Goal: Task Accomplishment & Management: Use online tool/utility

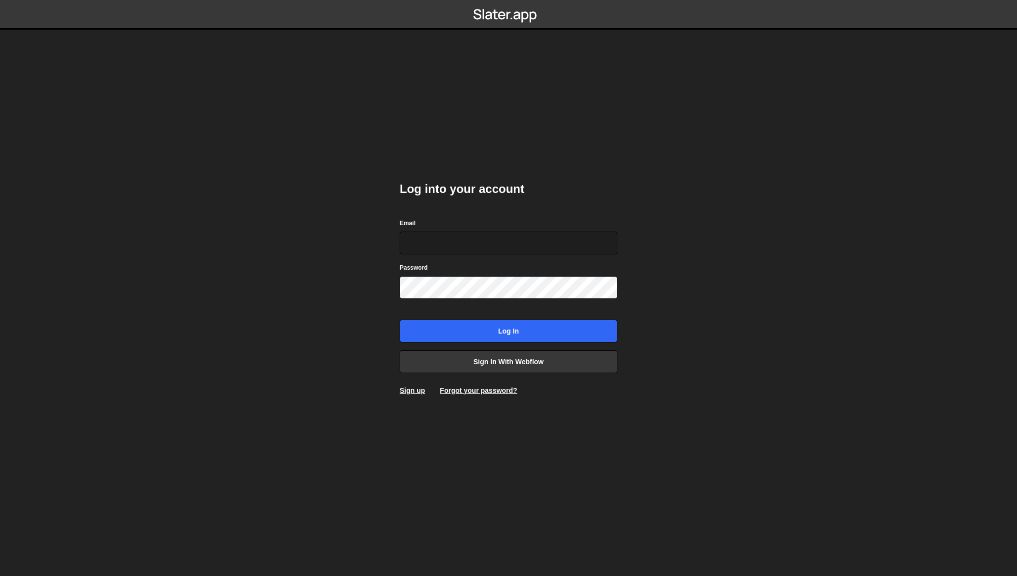
type input "shaunheath@ymail.com"
click at [505, 325] on input "Log in" at bounding box center [509, 330] width 218 height 23
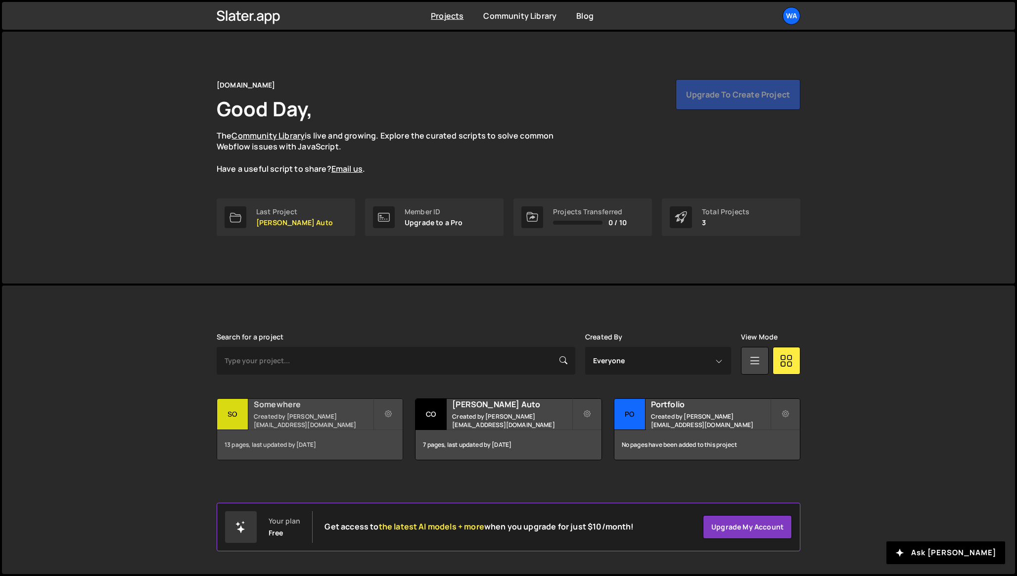
click at [296, 418] on small "Created by [PERSON_NAME][EMAIL_ADDRESS][DOMAIN_NAME]" at bounding box center [313, 420] width 119 height 17
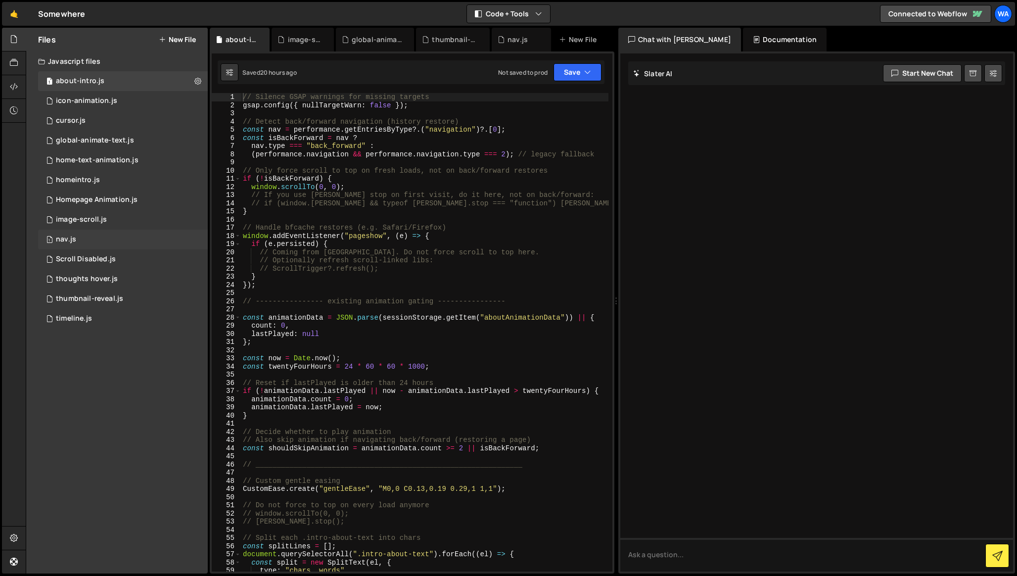
click at [110, 234] on div "1 nav.js 0" at bounding box center [123, 239] width 170 height 20
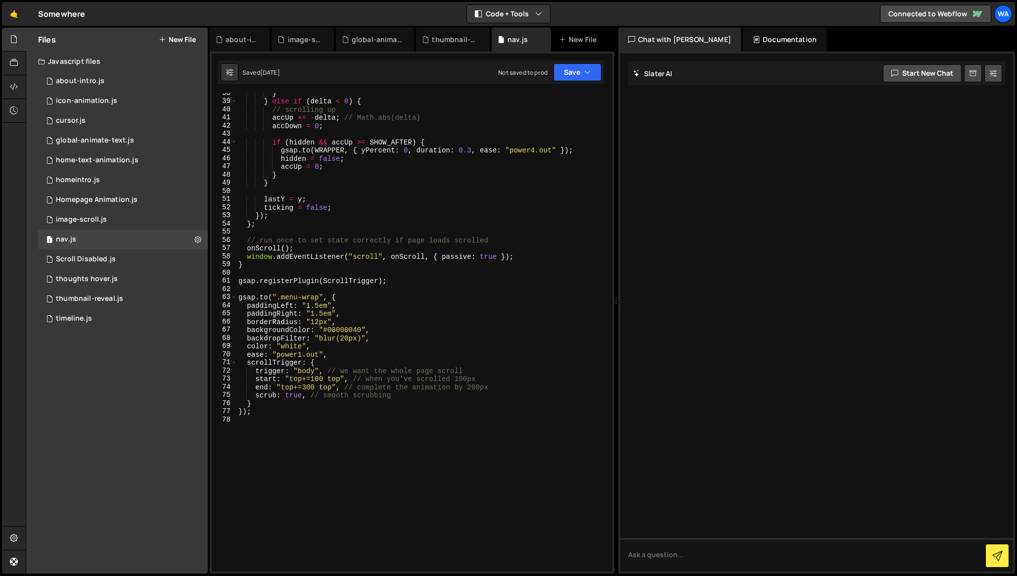
scroll to position [306, 0]
drag, startPoint x: 281, startPoint y: 298, endPoint x: 319, endPoint y: 298, distance: 38.1
click at [319, 298] on div "} } else if ( delta < 0 ) { // scrolling up accUp += - delta ; // Math.abs(delt…" at bounding box center [422, 336] width 372 height 494
paste textarea "nav-cont"
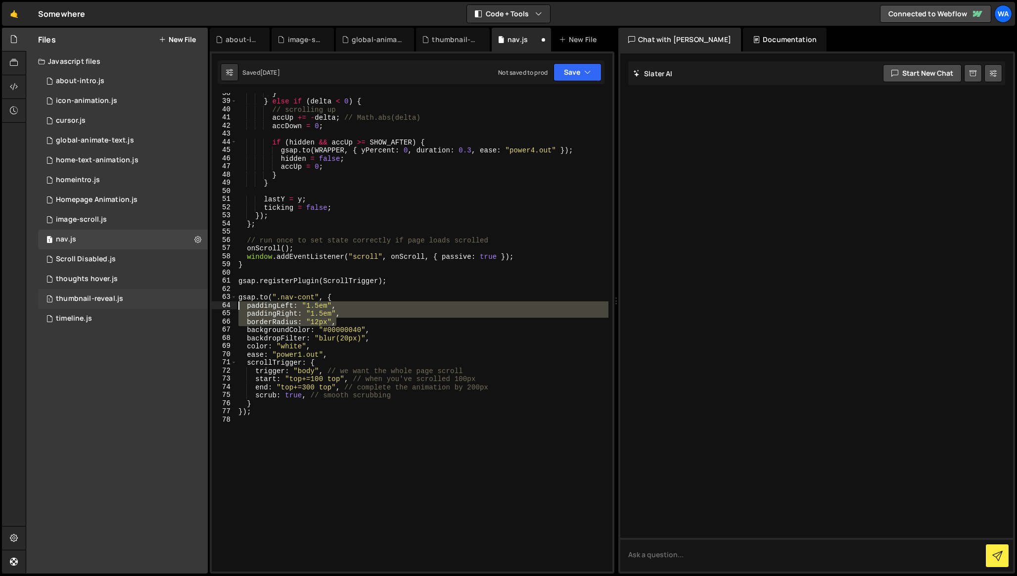
drag, startPoint x: 347, startPoint y: 324, endPoint x: 206, endPoint y: 303, distance: 142.1
click at [206, 303] on div "Files New File Javascript files 1 about-intro.js 0 1 icon-animation.js 0 1 curs…" at bounding box center [521, 301] width 991 height 546
type textarea "paddingLeft: "1.5em", paddingRight: "1.5em","
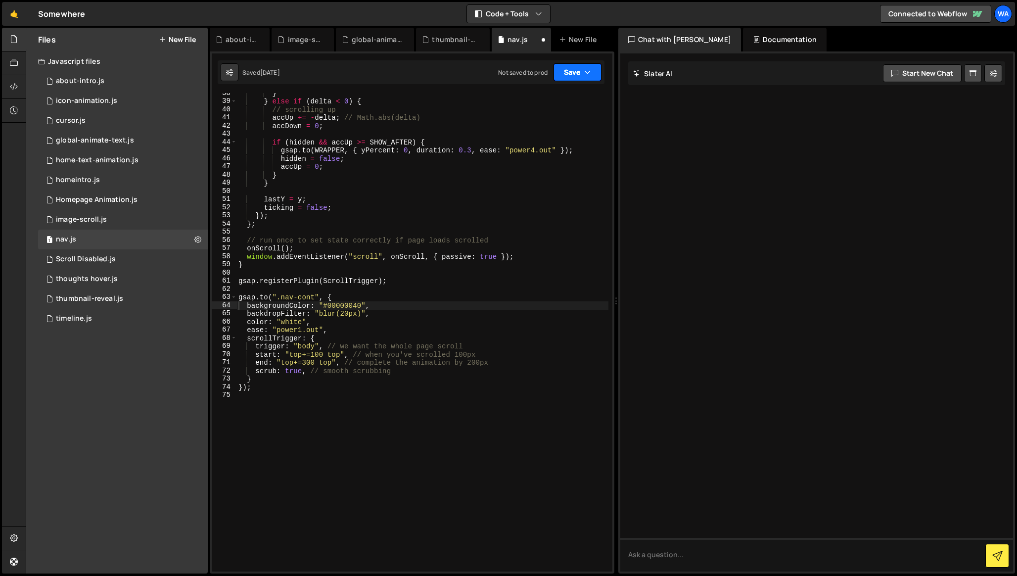
click at [577, 73] on button "Save" at bounding box center [577, 72] width 48 height 18
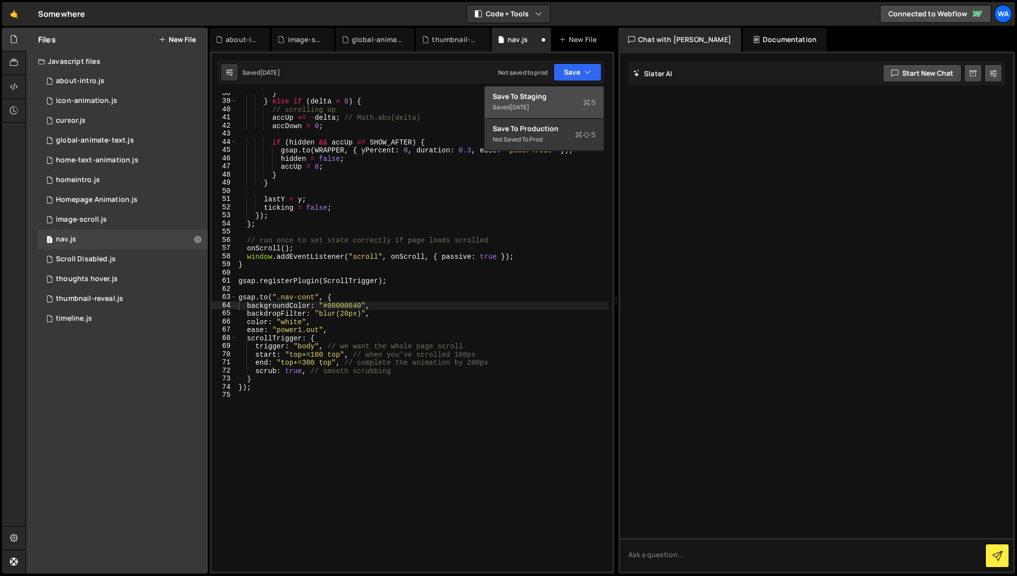
click at [554, 98] on div "Save to Staging S" at bounding box center [543, 96] width 103 height 10
click at [441, 296] on div "} } else if ( delta < 0 ) { // scrolling up accUp += - delta ; // Math.abs(delt…" at bounding box center [422, 336] width 372 height 494
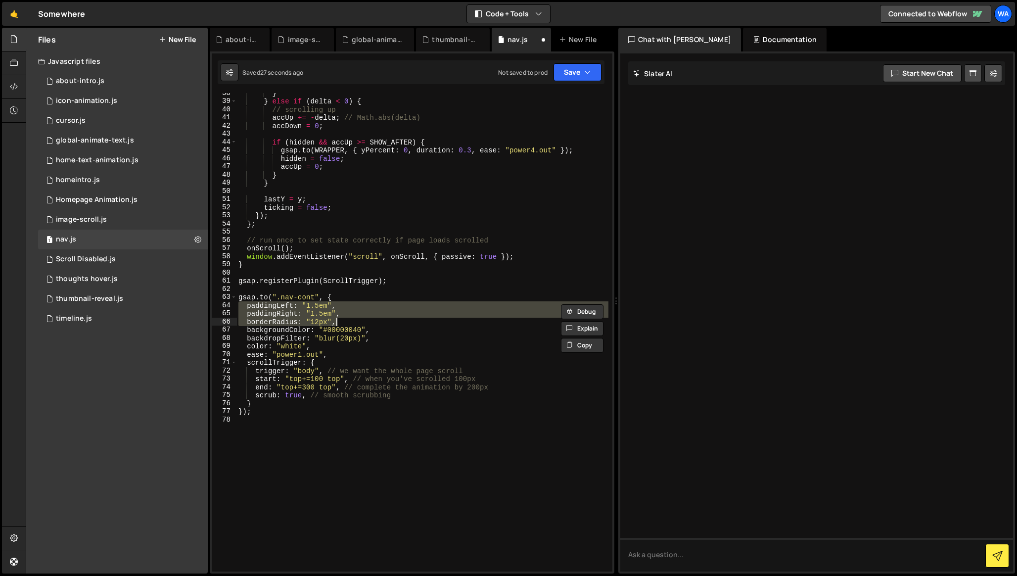
click at [249, 308] on div "} } else if ( delta < 0 ) { // scrolling up accUp += - delta ; // Math.abs(delt…" at bounding box center [422, 332] width 372 height 478
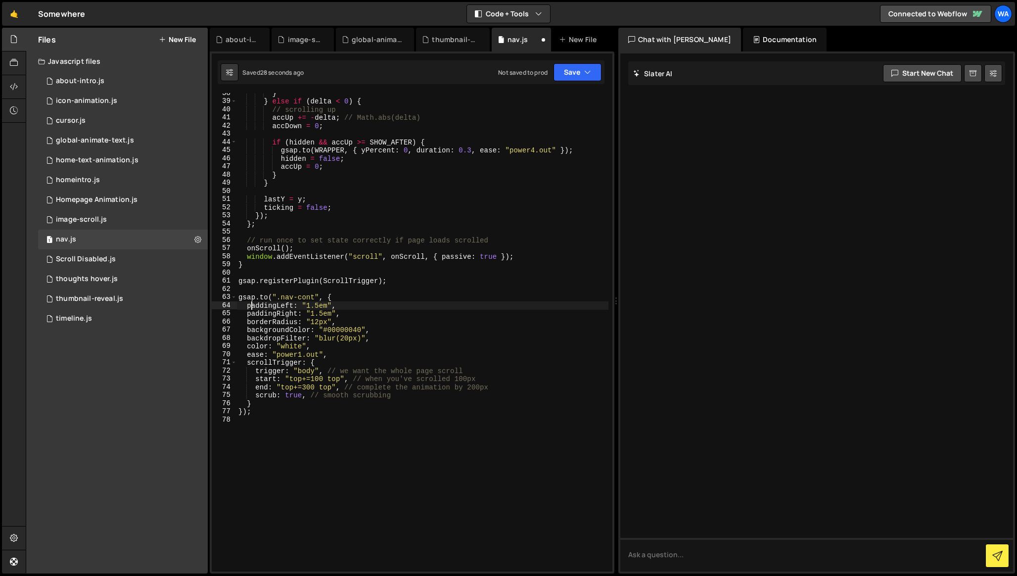
click at [246, 307] on div "} } else if ( delta < 0 ) { // scrolling up accUp += - delta ; // Math.abs(delt…" at bounding box center [422, 336] width 372 height 494
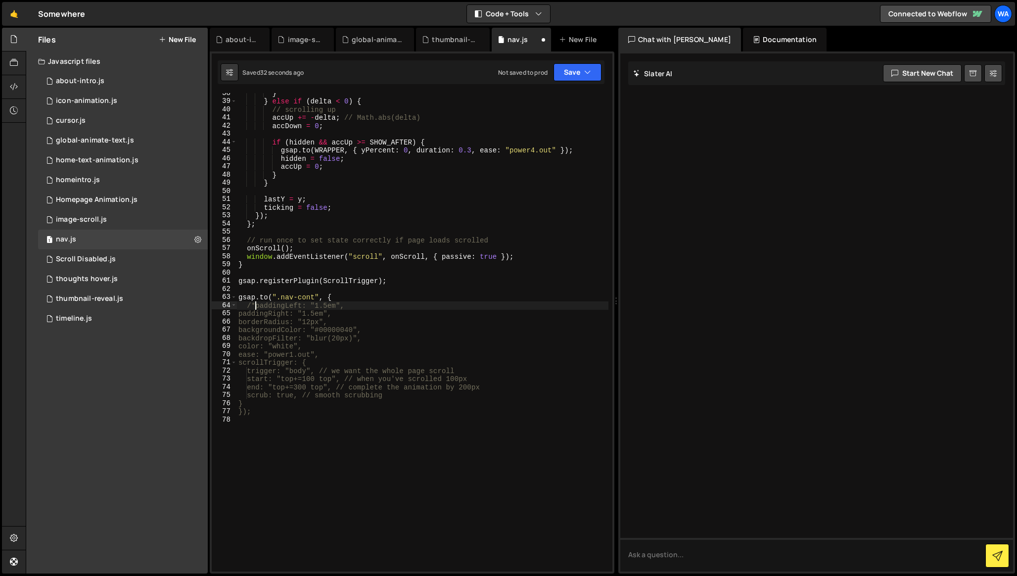
click at [345, 321] on div "} } else if ( delta < 0 ) { // scrolling up accUp += - delta ; // Math.abs(delt…" at bounding box center [422, 336] width 372 height 494
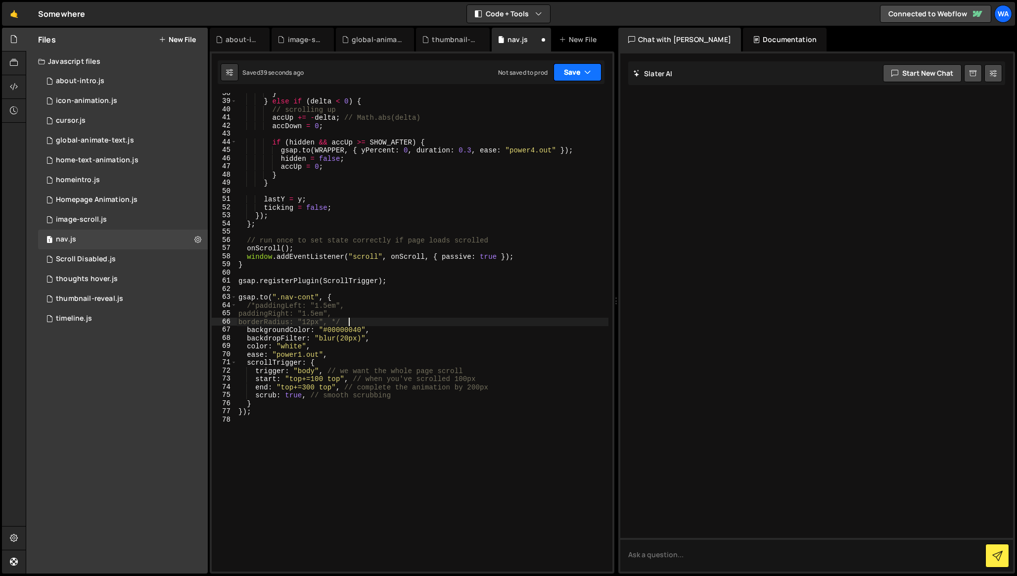
type textarea "borderRadius: "12px", */"
click at [566, 74] on button "Save" at bounding box center [577, 72] width 48 height 18
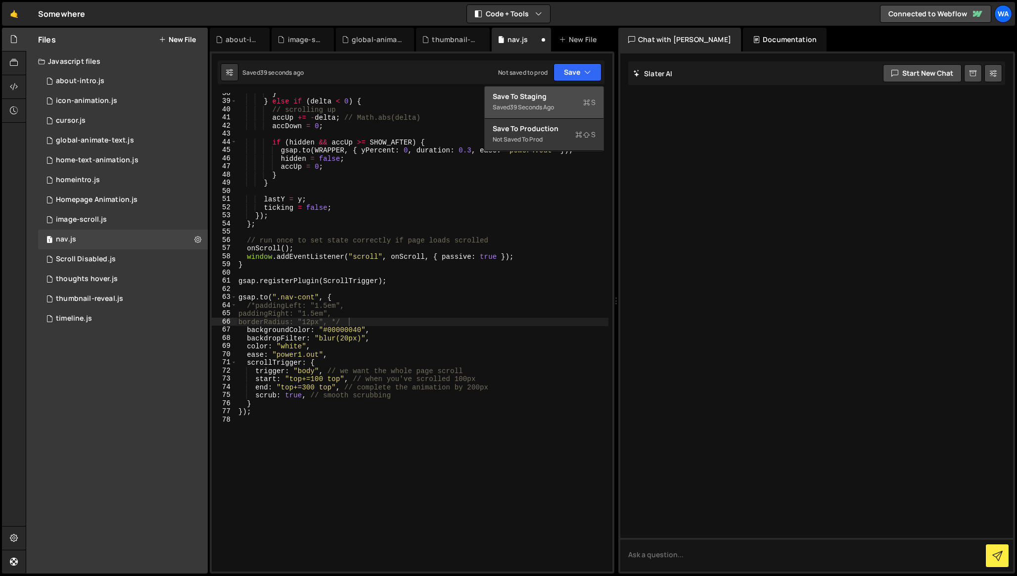
click at [550, 106] on div "39 seconds ago" at bounding box center [532, 107] width 44 height 8
click at [79, 197] on div "Homepage Animation.js" at bounding box center [97, 199] width 82 height 9
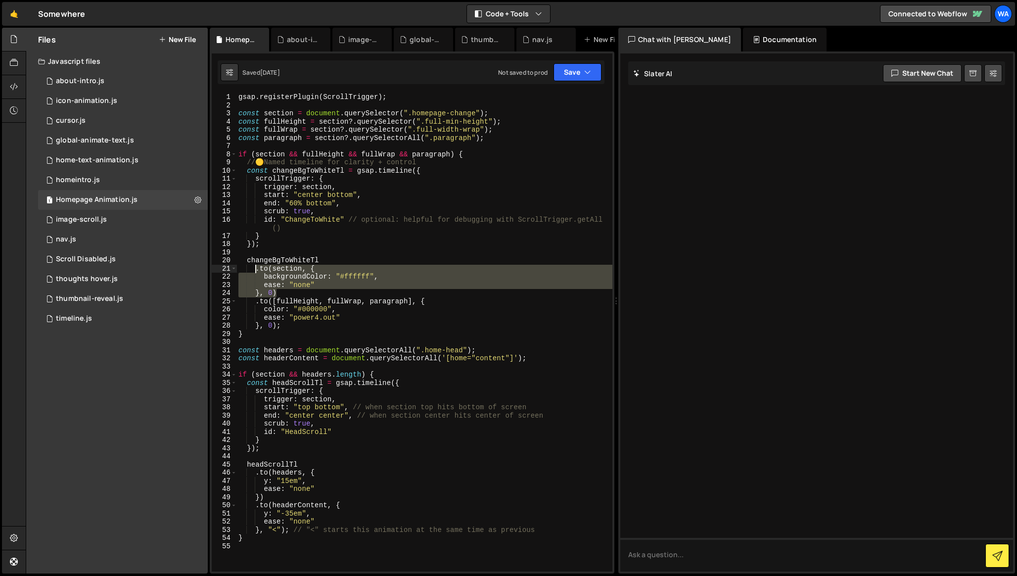
drag, startPoint x: 280, startPoint y: 292, endPoint x: 257, endPoint y: 270, distance: 32.2
click at [257, 270] on div "gsap . registerPlugin ( ScrollTrigger ) ; const section = document . querySelec…" at bounding box center [424, 340] width 376 height 494
click at [282, 293] on div "gsap . registerPlugin ( ScrollTrigger ) ; const section = document . querySelec…" at bounding box center [424, 332] width 376 height 478
type textarea "}, 0)"
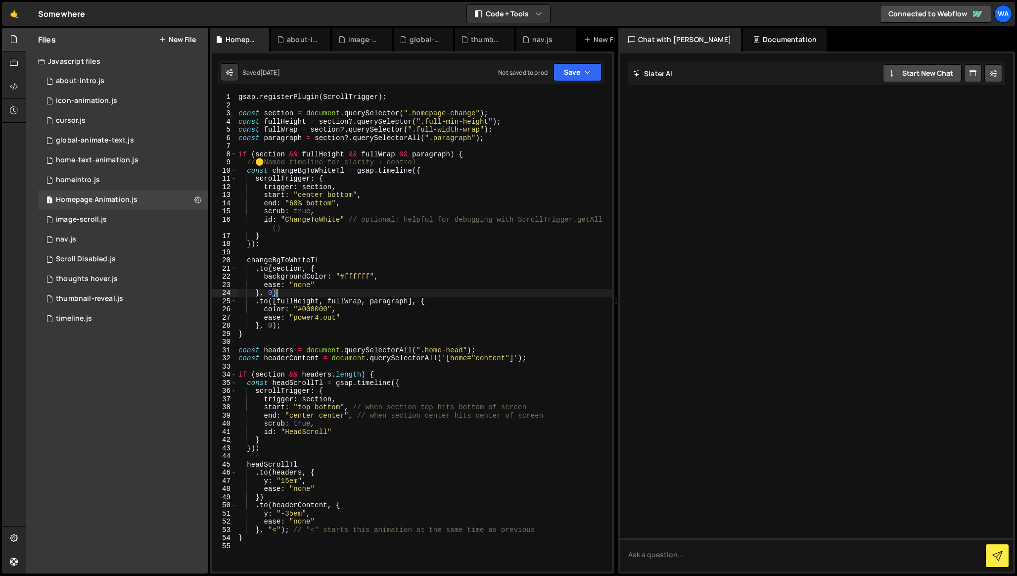
scroll to position [0, 0]
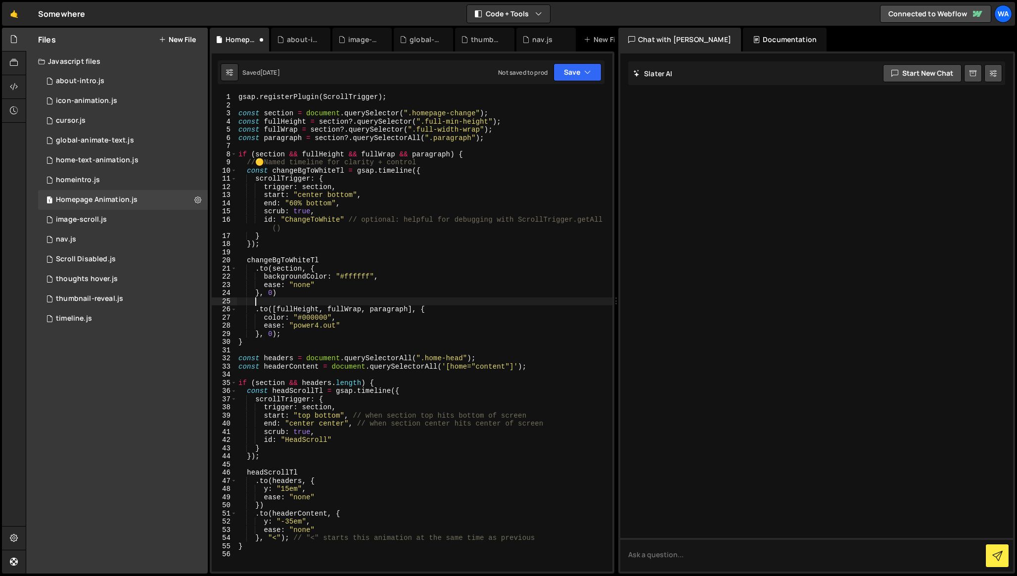
paste textarea "}, 0)"
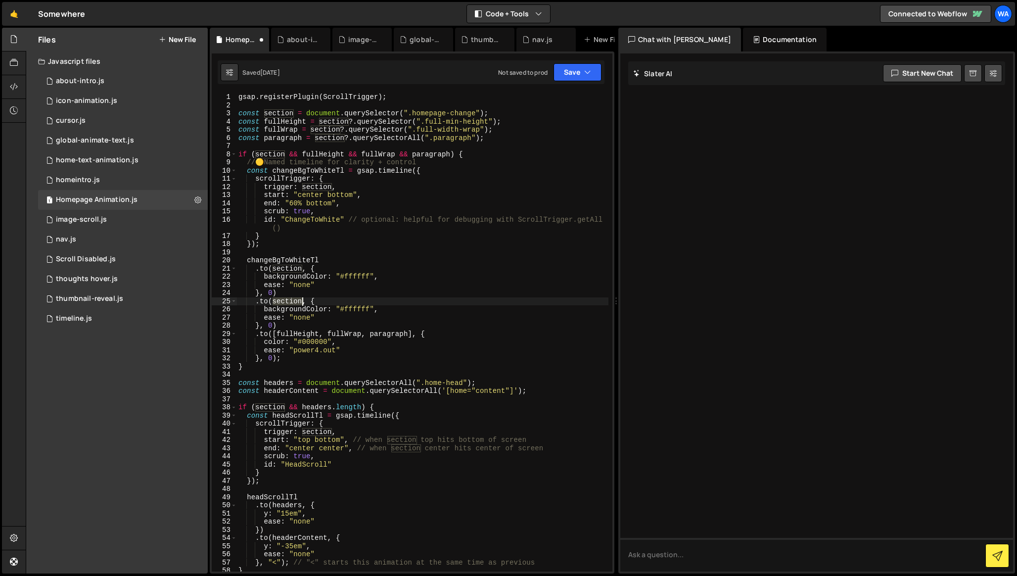
drag, startPoint x: 273, startPoint y: 302, endPoint x: 300, endPoint y: 300, distance: 27.3
click at [300, 300] on div "gsap . registerPlugin ( ScrollTrigger ) ; const section = document . querySelec…" at bounding box center [422, 340] width 372 height 494
drag, startPoint x: 488, startPoint y: 140, endPoint x: 237, endPoint y: 137, distance: 250.7
click at [237, 137] on div "gsap . registerPlugin ( ScrollTrigger ) ; const section = document . querySelec…" at bounding box center [422, 340] width 372 height 494
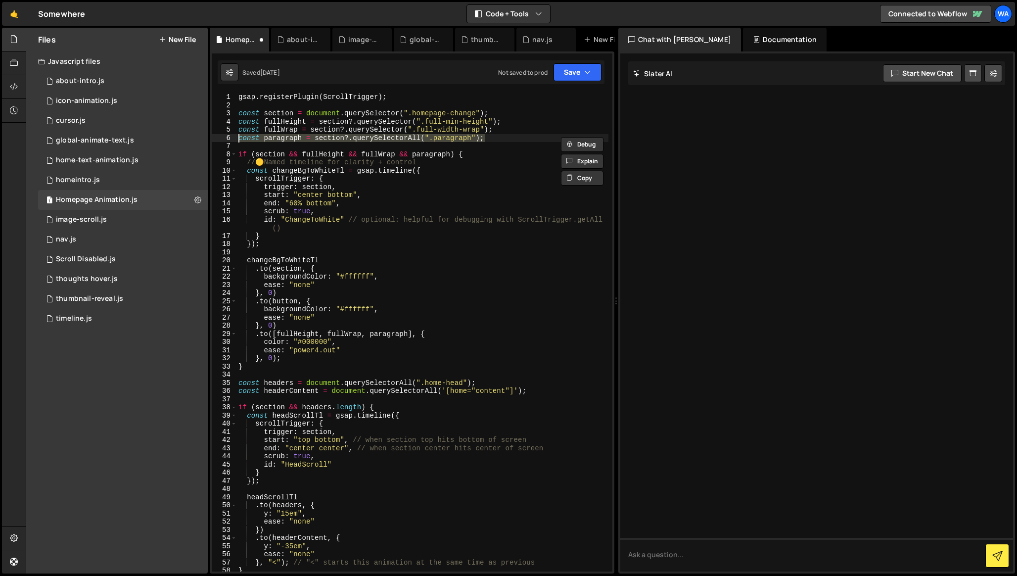
type textarea "const paragraph = section?.querySelectorAll(".paragraph");"
click at [502, 137] on div "gsap . registerPlugin ( ScrollTrigger ) ; const section = document . querySelec…" at bounding box center [422, 332] width 372 height 478
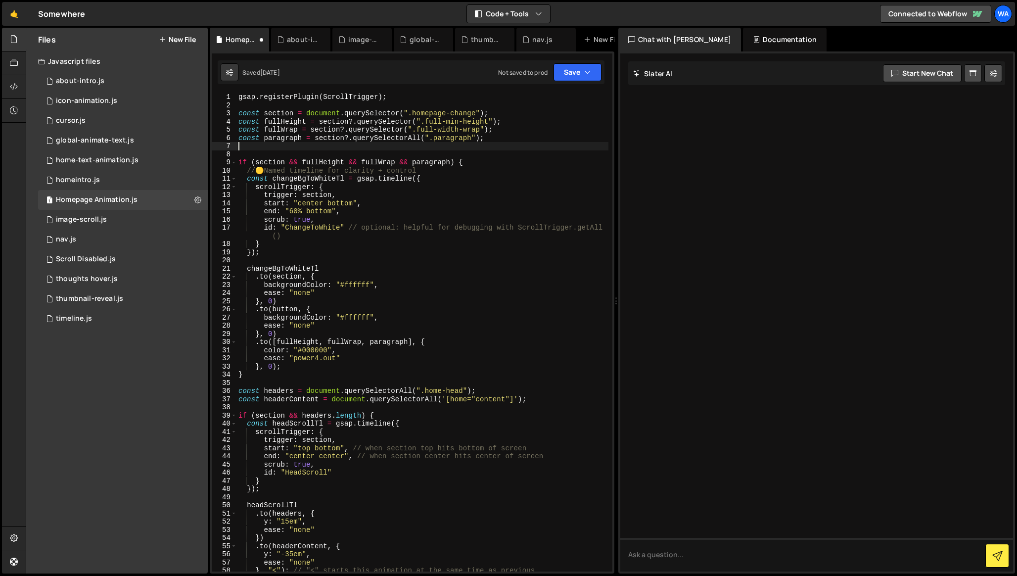
paste textarea "const paragraph = section?.querySelectorAll(".paragraph");"
drag, startPoint x: 471, startPoint y: 145, endPoint x: 434, endPoint y: 145, distance: 37.1
click at [434, 145] on div "gsap . registerPlugin ( ScrollTrigger ) ; const section = document . querySelec…" at bounding box center [422, 340] width 372 height 494
paste textarea "const paragraph = section?.querySelectorAll(".paragraph");"
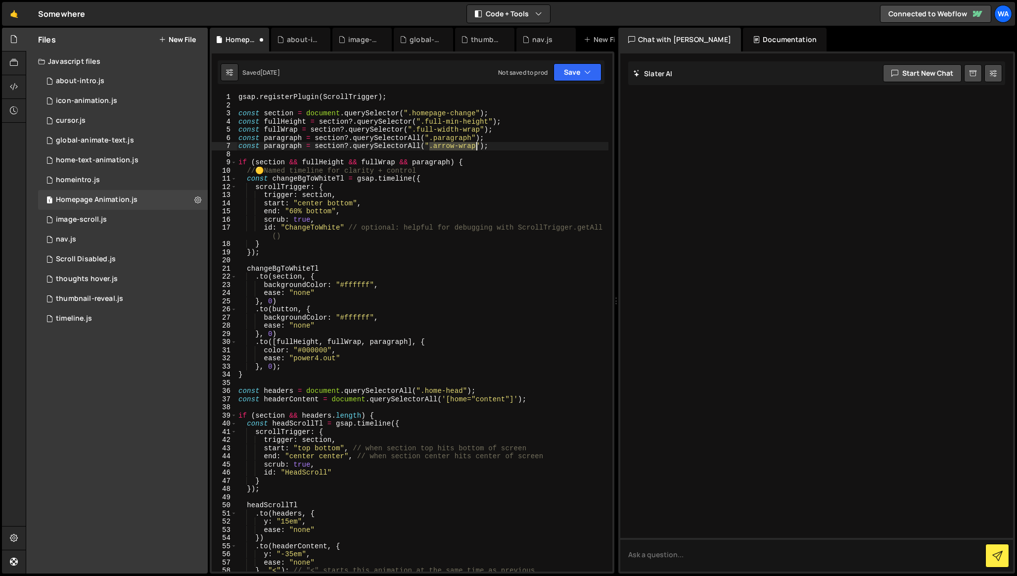
drag, startPoint x: 431, startPoint y: 149, endPoint x: 477, endPoint y: 149, distance: 46.0
click at [477, 149] on div "gsap . registerPlugin ( ScrollTrigger ) ; const section = document . querySelec…" at bounding box center [422, 340] width 372 height 494
paste textarea "body-indent-wrap ."
click at [488, 197] on div "gsap . registerPlugin ( ScrollTrigger ) ; const section = document . querySelec…" at bounding box center [422, 340] width 372 height 494
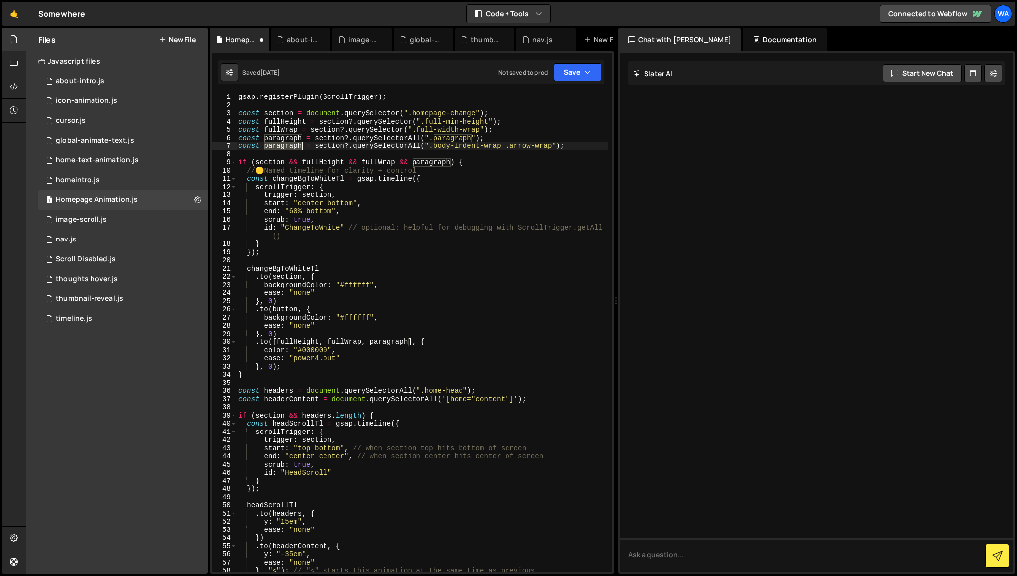
drag, startPoint x: 265, startPoint y: 148, endPoint x: 301, endPoint y: 149, distance: 36.1
click at [301, 149] on div "gsap . registerPlugin ( ScrollTrigger ) ; const section = document . querySelec…" at bounding box center [422, 340] width 372 height 494
drag, startPoint x: 265, startPoint y: 318, endPoint x: 327, endPoint y: 318, distance: 61.8
click at [327, 318] on div "gsap . registerPlugin ( ScrollTrigger ) ; const section = document . querySelec…" at bounding box center [422, 340] width 372 height 494
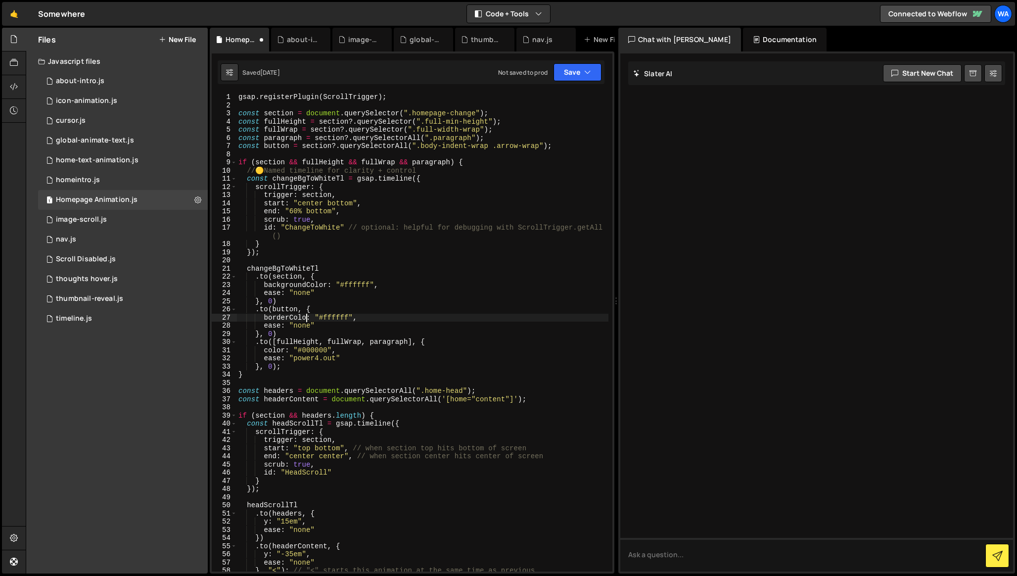
scroll to position [0, 4]
drag, startPoint x: 304, startPoint y: 316, endPoint x: 332, endPoint y: 316, distance: 28.2
click at [332, 316] on div "gsap . registerPlugin ( ScrollTrigger ) ; const section = document . querySelec…" at bounding box center [422, 340] width 372 height 494
paste textarea "e5e5f1"
click at [569, 66] on button "Save" at bounding box center [577, 72] width 48 height 18
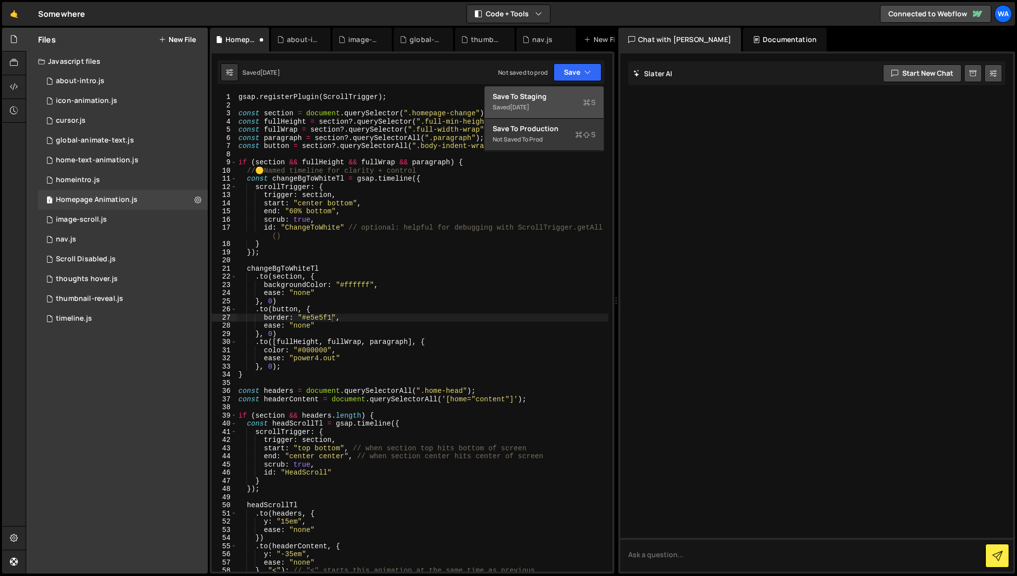
click at [555, 99] on div "Save to Staging S" at bounding box center [543, 96] width 103 height 10
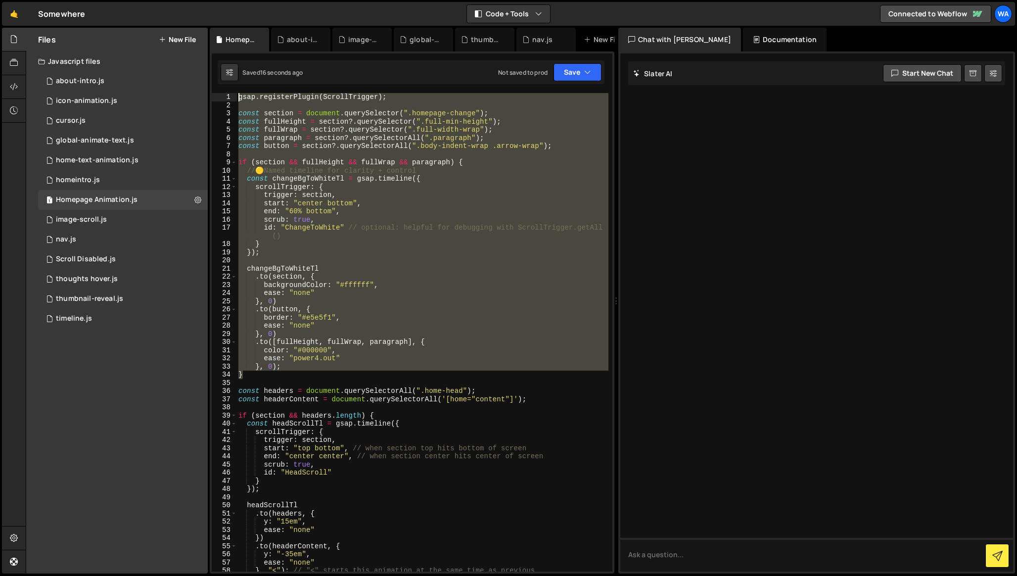
drag, startPoint x: 263, startPoint y: 374, endPoint x: 207, endPoint y: 36, distance: 342.8
click at [207, 36] on div "Files New File Javascript files 1 about-intro.js 0 1 icon-animation.js 0 1 curs…" at bounding box center [521, 301] width 991 height 546
click at [288, 318] on div "gsap . registerPlugin ( ScrollTrigger ) ; const section = document . querySelec…" at bounding box center [422, 332] width 372 height 478
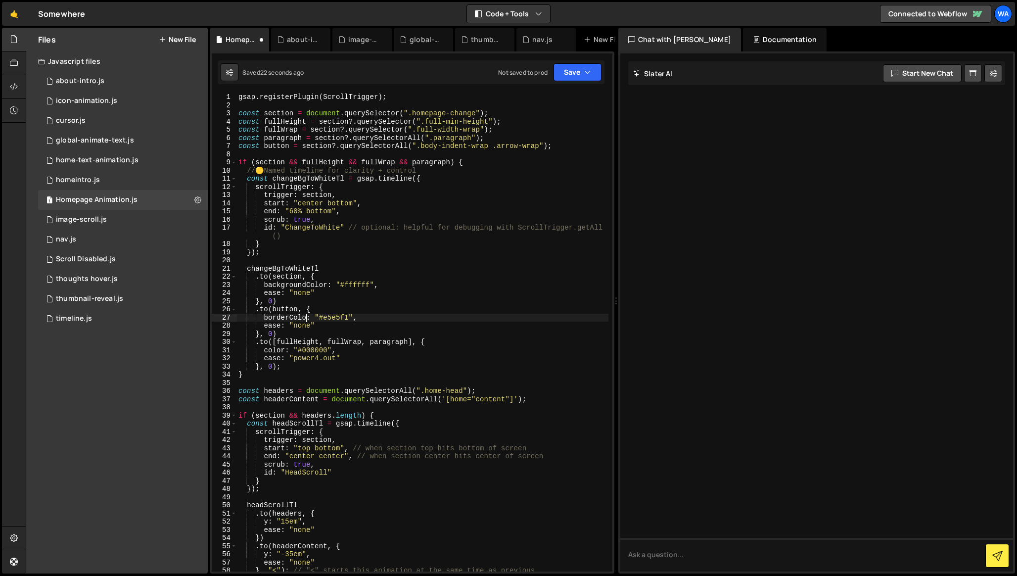
scroll to position [0, 4]
type textarea "borderColor: "#e5e5f1","
click at [572, 55] on div "borderRadius: "12px", */ 38 39 40 41 42 43 44 45 46 47 48 49 50 51 52 53 54 55 …" at bounding box center [412, 312] width 404 height 522
click at [572, 71] on button "Save" at bounding box center [577, 72] width 48 height 18
click at [562, 99] on div "Save to Staging S" at bounding box center [543, 96] width 103 height 10
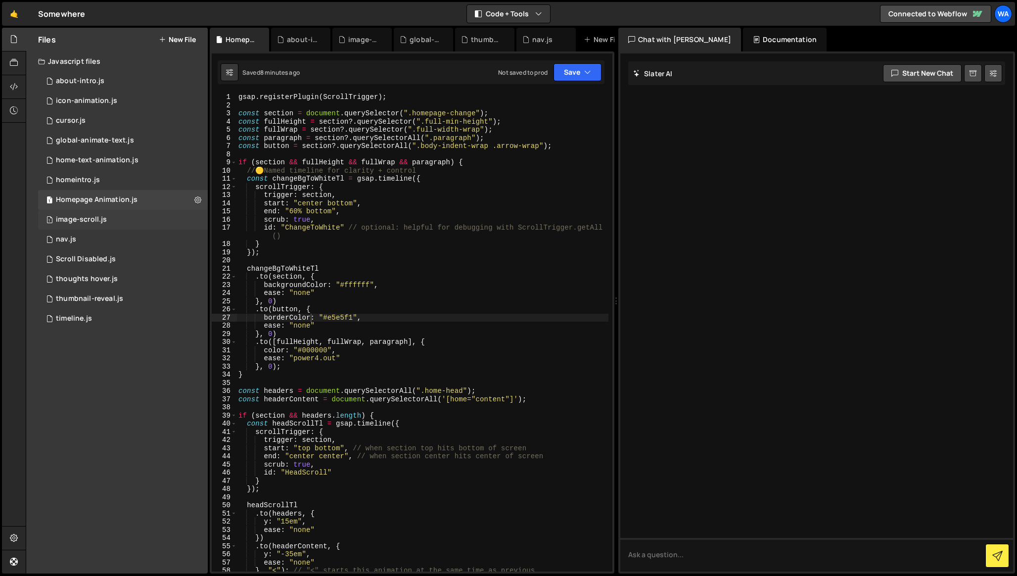
click at [112, 220] on div "1 image-scroll.js 0" at bounding box center [123, 220] width 170 height 20
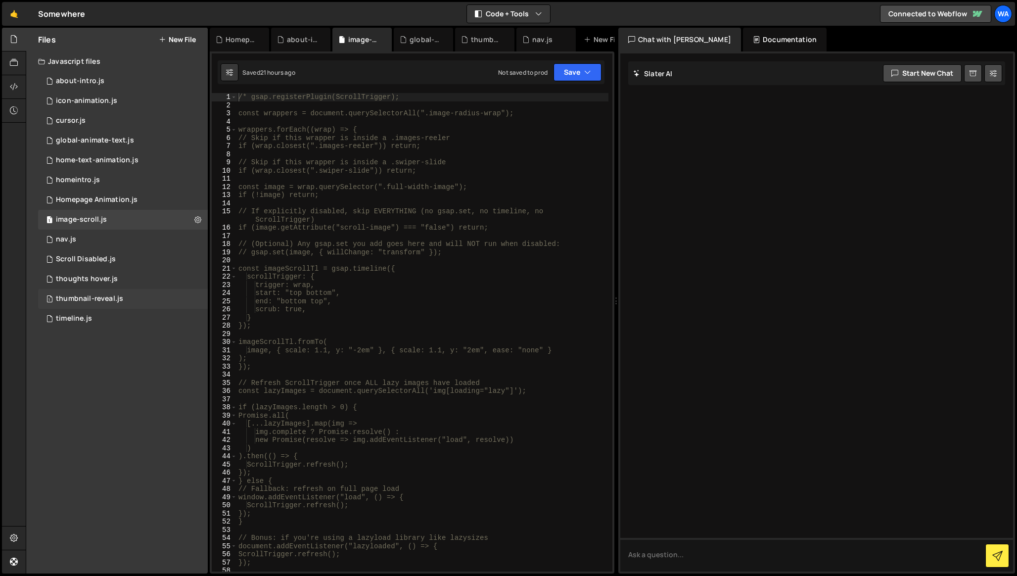
click at [113, 291] on div "1 thumbnail-reveal.js 0" at bounding box center [123, 299] width 170 height 20
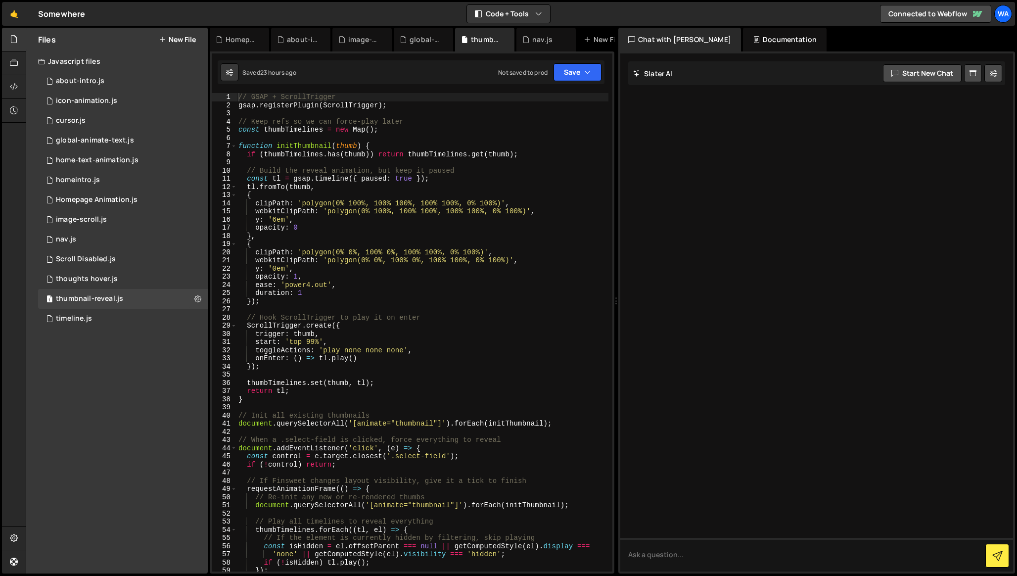
click at [257, 203] on div "// GSAP + ScrollTrigger gsap . registerPlugin ( ScrollTrigger ) ; // Keep refs …" at bounding box center [422, 340] width 372 height 494
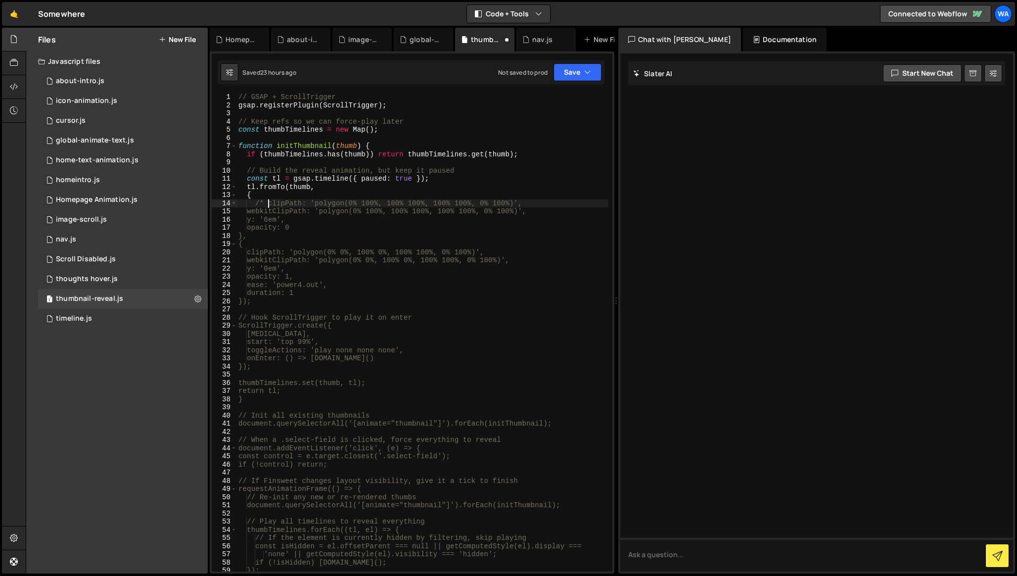
scroll to position [0, 1]
click at [539, 214] on div "// GSAP + ScrollTrigger gsap . registerPlugin ( ScrollTrigger ) ; // Keep refs …" at bounding box center [422, 340] width 372 height 494
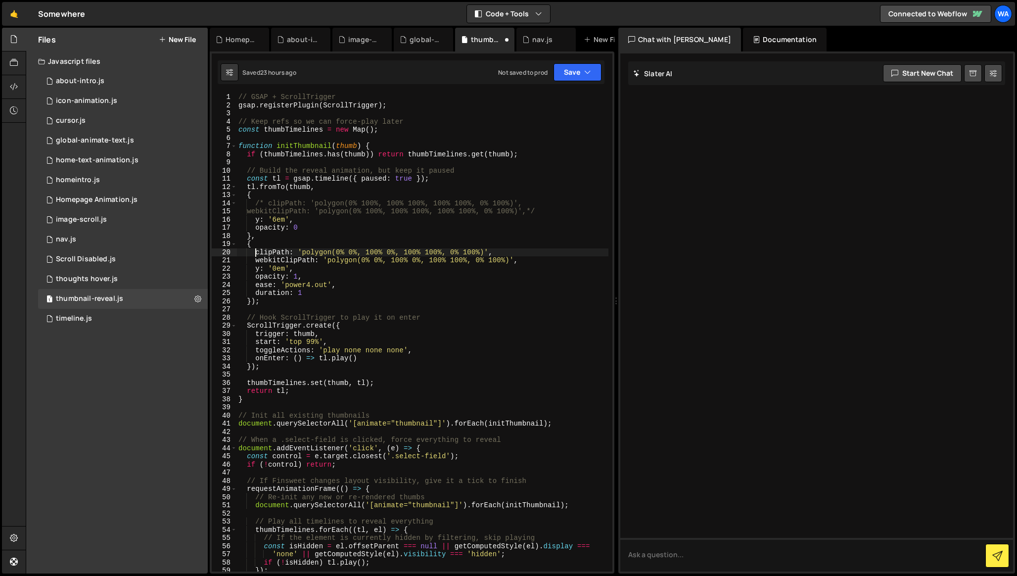
click at [255, 255] on div "// GSAP + ScrollTrigger gsap . registerPlugin ( ScrollTrigger ) ; // Keep refs …" at bounding box center [422, 340] width 372 height 494
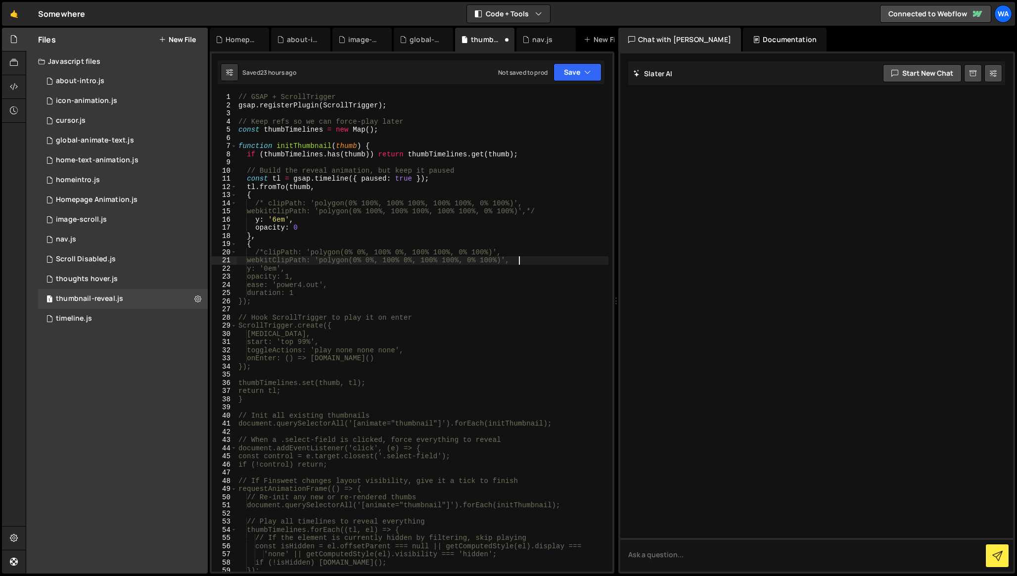
click at [529, 262] on div "// GSAP + ScrollTrigger gsap . registerPlugin ( ScrollTrigger ) ; // Keep refs …" at bounding box center [422, 340] width 372 height 494
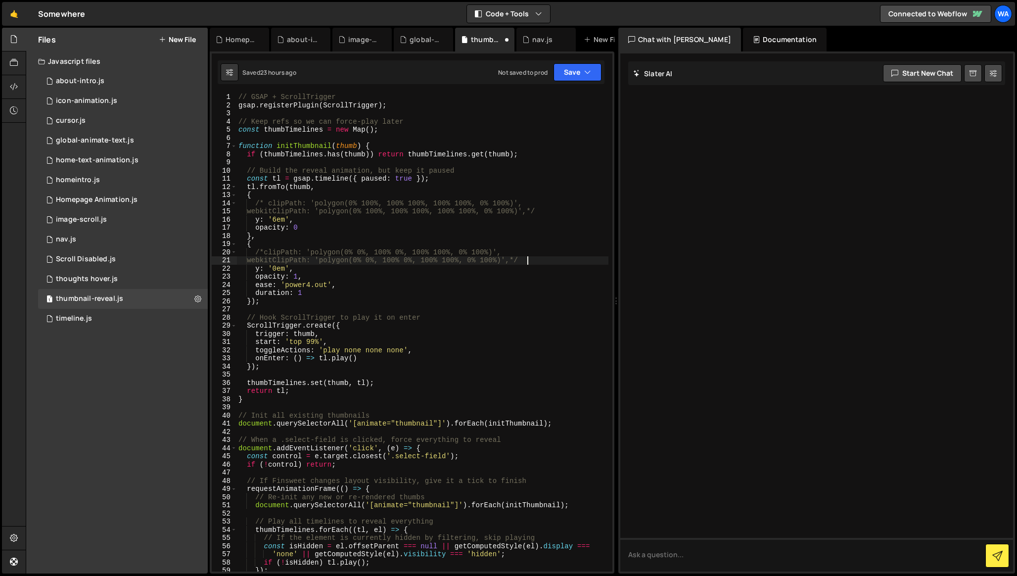
click at [276, 219] on div "// GSAP + ScrollTrigger gsap . registerPlugin ( ScrollTrigger ) ; // Keep refs …" at bounding box center [422, 340] width 372 height 494
type textarea "y: '6em',"
click at [567, 79] on button "Save" at bounding box center [577, 72] width 48 height 18
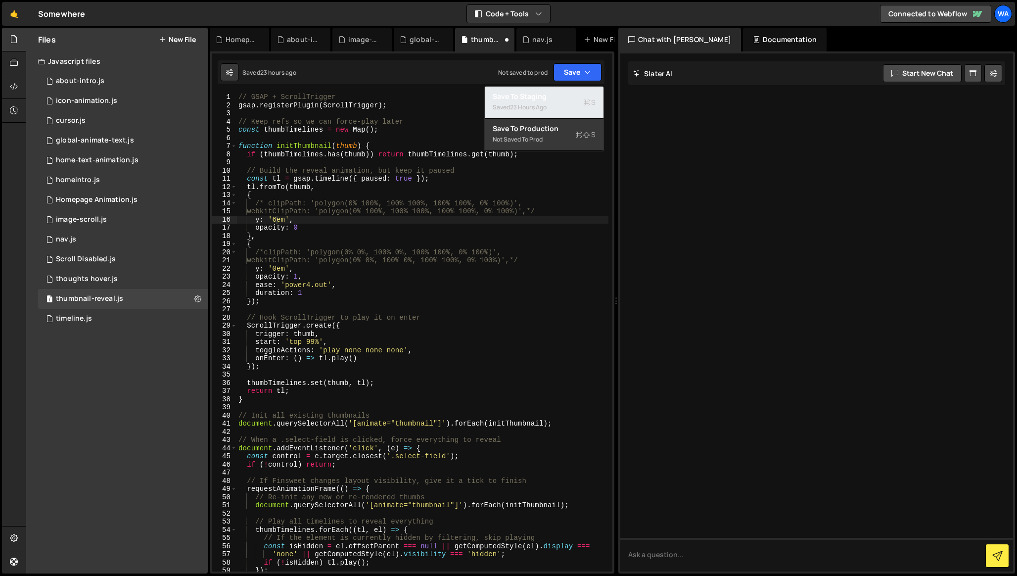
click at [560, 101] on div "Saved 23 hours ago" at bounding box center [543, 107] width 103 height 12
